Goal: Task Accomplishment & Management: Use online tool/utility

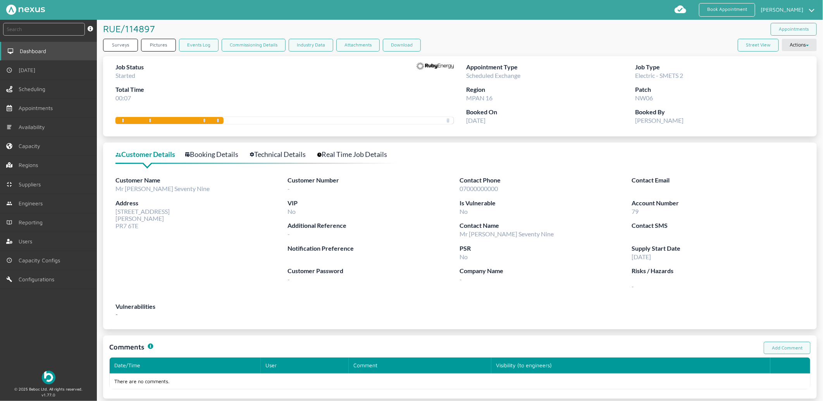
drag, startPoint x: 0, startPoint y: 0, endPoint x: 33, endPoint y: 50, distance: 59.5
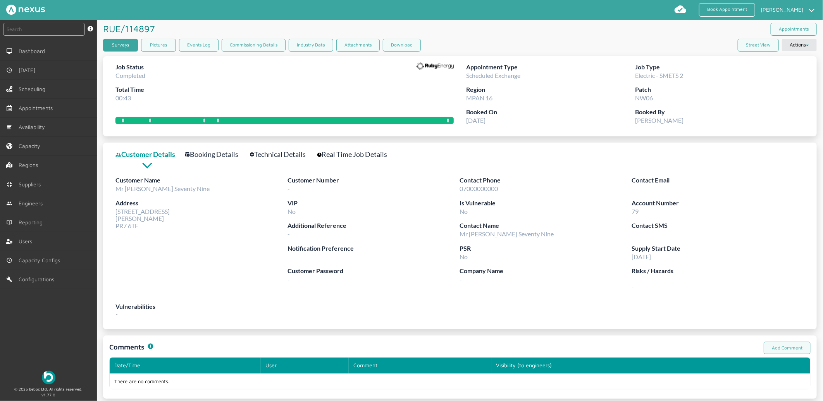
click at [132, 46] on link "Surveys" at bounding box center [120, 45] width 35 height 13
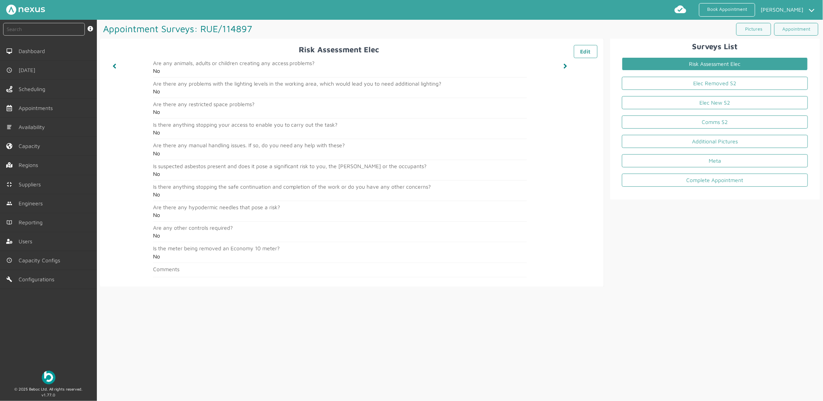
click at [658, 91] on li "Elec Removed S2" at bounding box center [714, 84] width 198 height 19
click at [659, 79] on link "Elec Removed S2" at bounding box center [715, 83] width 186 height 13
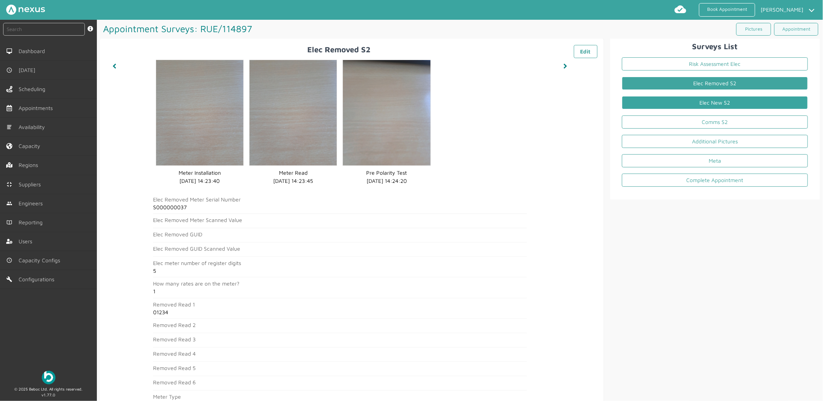
click at [655, 103] on link "Elec New S2" at bounding box center [715, 102] width 186 height 13
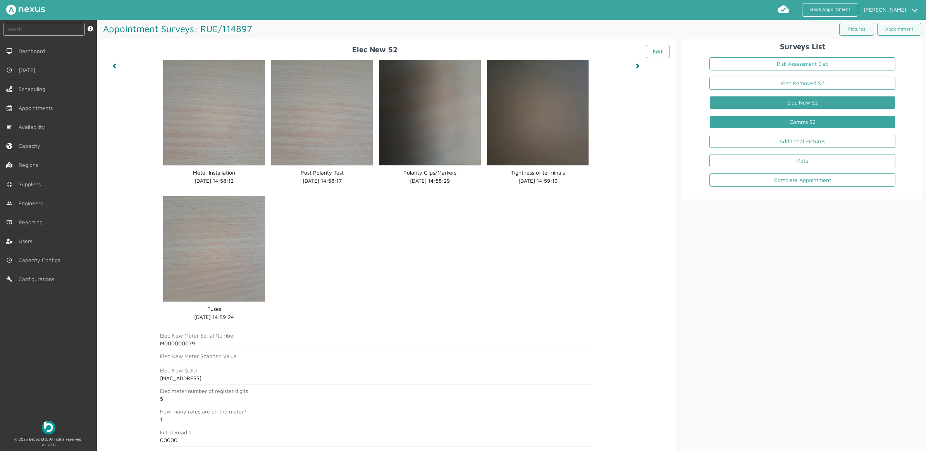
click at [799, 117] on link "Comms S2" at bounding box center [802, 121] width 186 height 13
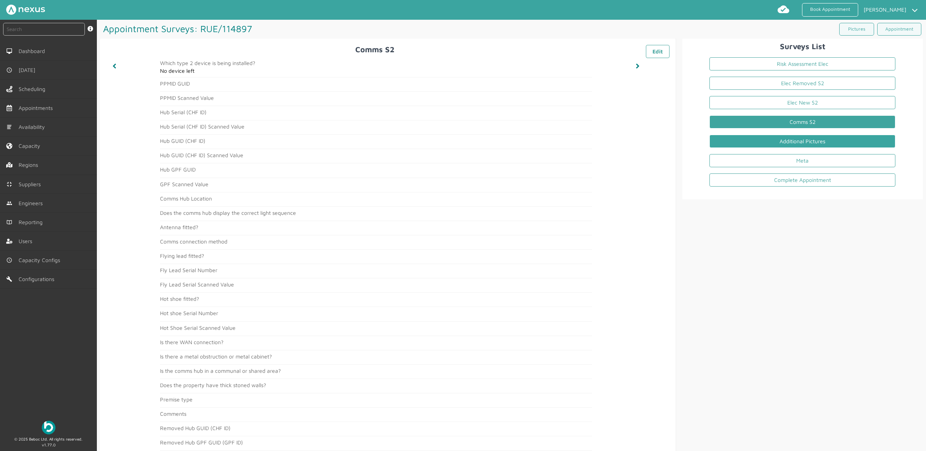
click at [794, 136] on link "Additional Pictures" at bounding box center [802, 141] width 186 height 13
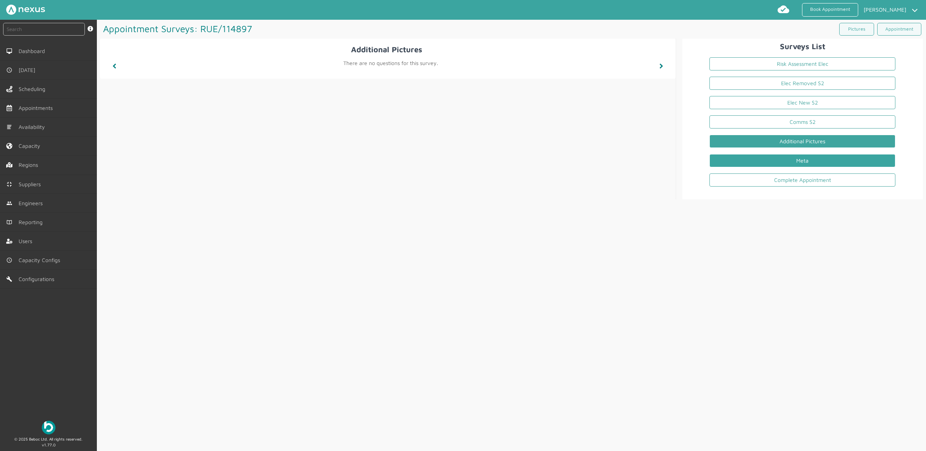
click at [736, 159] on link "Meta" at bounding box center [802, 160] width 186 height 13
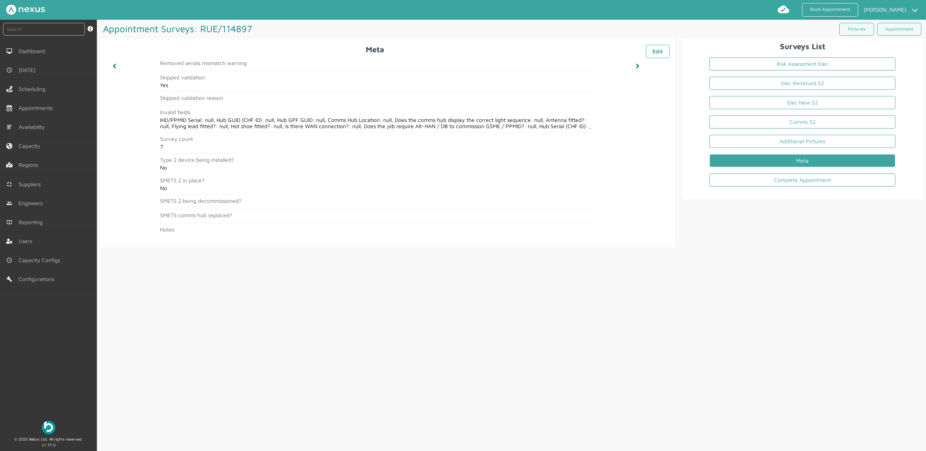
click at [798, 189] on li "Complete Appointment" at bounding box center [802, 181] width 198 height 19
click at [797, 186] on link "Complete Appointment" at bounding box center [802, 179] width 186 height 13
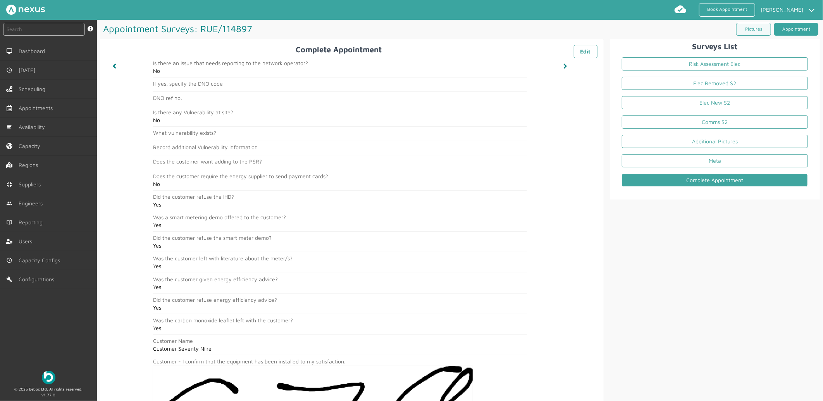
click at [799, 31] on link "Appointment" at bounding box center [796, 29] width 44 height 13
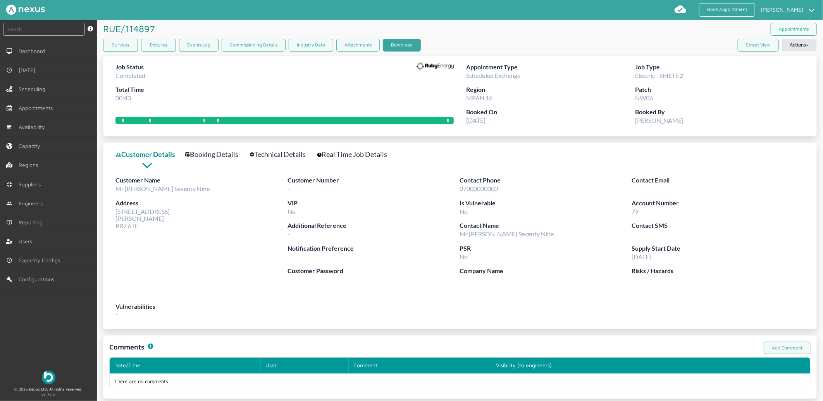
click at [400, 41] on button "Download" at bounding box center [402, 45] width 38 height 13
